Goal: Task Accomplishment & Management: Manage account settings

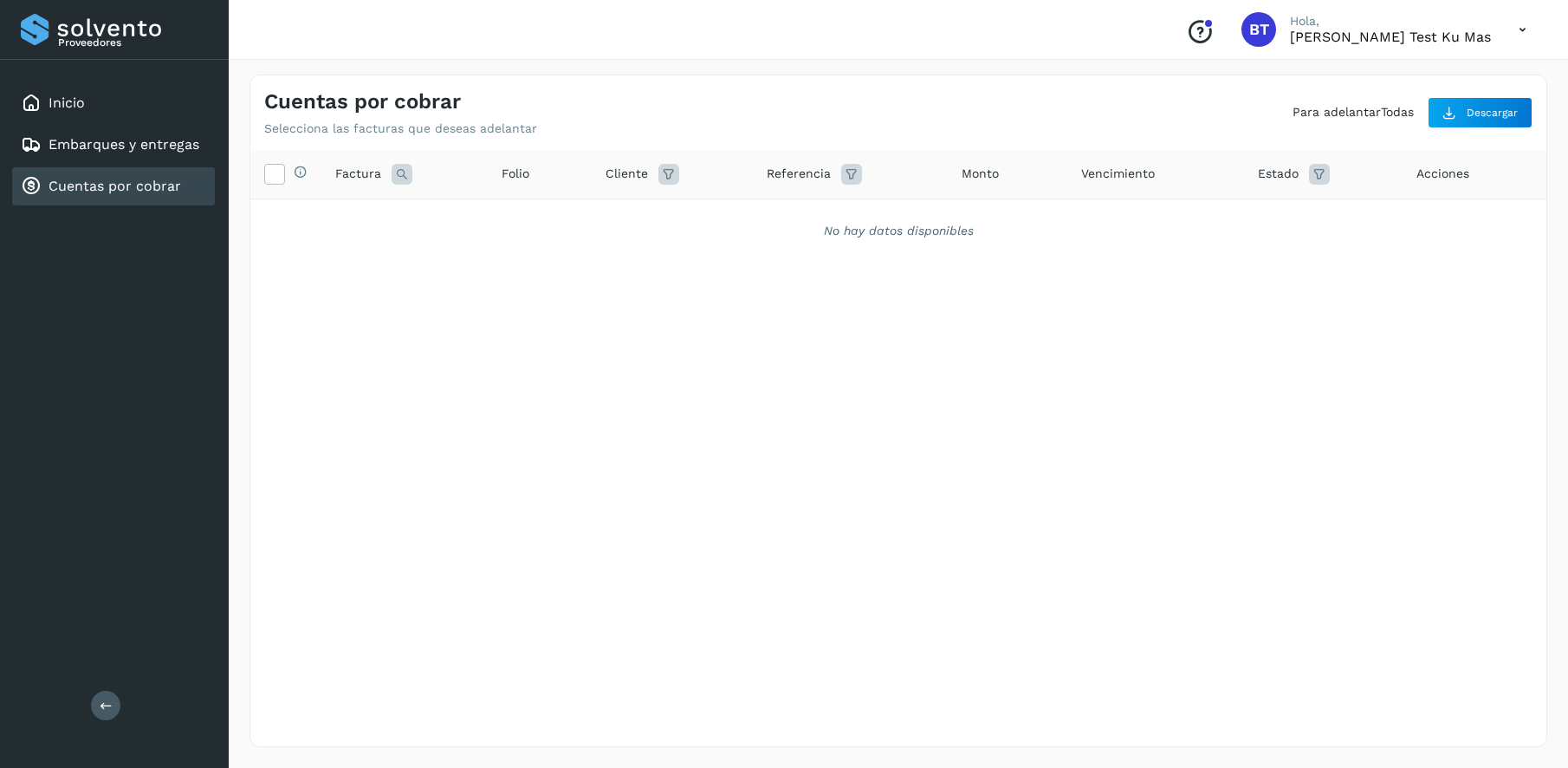
click at [952, 263] on div "Selecciona todas las facturas disponibles para adelanto Factura Folio Cliente R…" at bounding box center [898, 206] width 1296 height 113
click at [1526, 27] on icon at bounding box center [1523, 30] width 36 height 36
click at [1462, 76] on div "Cerrar sesión" at bounding box center [1436, 77] width 206 height 33
click at [1525, 27] on icon at bounding box center [1523, 30] width 36 height 36
click at [1433, 78] on div "Cerrar sesión" at bounding box center [1436, 77] width 206 height 33
